Goal: Complete application form

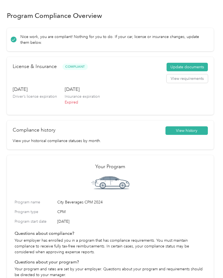
click at [200, 64] on button "Update documents" at bounding box center [187, 67] width 41 height 9
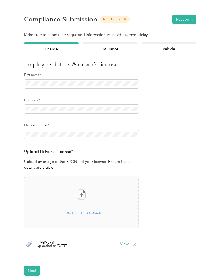
click at [93, 215] on span "choose a file to upload" at bounding box center [81, 212] width 40 height 5
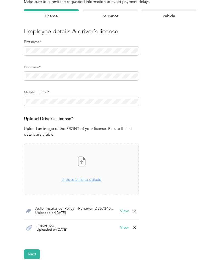
scroll to position [34, 0]
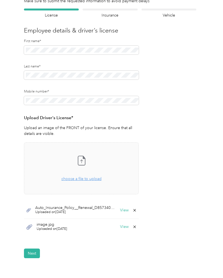
click at [95, 212] on span "Uploaded on [DATE]" at bounding box center [75, 212] width 81 height 5
click at [121, 10] on div at bounding box center [110, 10] width 55 height 2
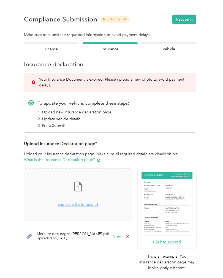
click at [33, 40] on section "Back Home Compliance overview Compliance submission Compliance Submission Needs…" at bounding box center [110, 150] width 207 height 286
click at [60, 204] on span "choose a file to upload" at bounding box center [78, 204] width 40 height 5
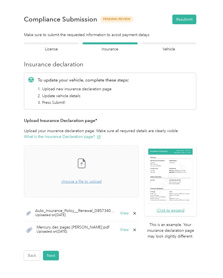
click at [61, 43] on div at bounding box center [51, 43] width 55 height 2
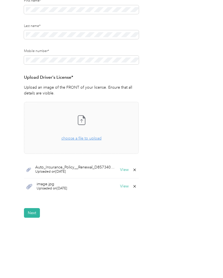
scroll to position [74, 0]
click at [70, 140] on span "choose a file to upload" at bounding box center [81, 138] width 40 height 5
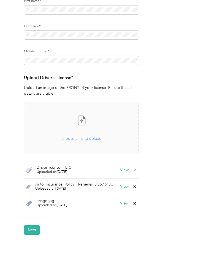
click at [30, 228] on button "Next" at bounding box center [32, 230] width 16 height 10
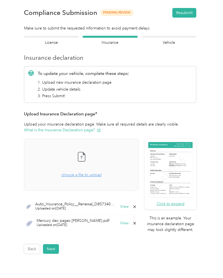
scroll to position [7, 0]
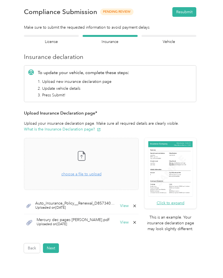
click at [52, 248] on button "Next" at bounding box center [51, 249] width 16 height 10
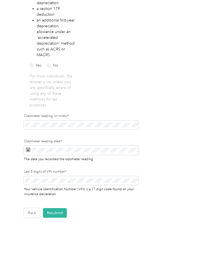
scroll to position [128, 0]
click at [53, 213] on button "Resubmit" at bounding box center [55, 214] width 24 height 10
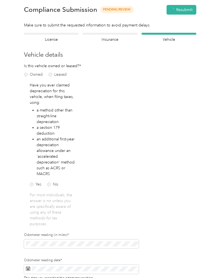
scroll to position [7, 0]
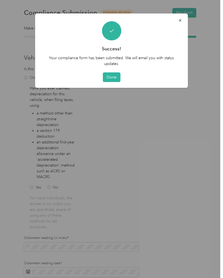
click at [108, 78] on button "Done" at bounding box center [112, 77] width 18 height 10
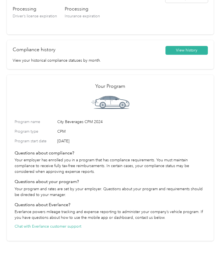
scroll to position [124, 0]
